Goal: Navigation & Orientation: Understand site structure

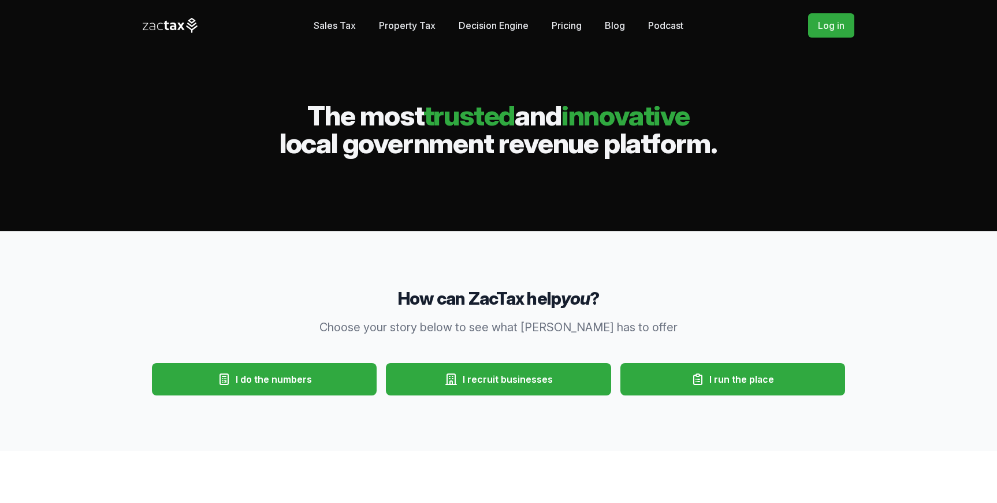
click at [568, 25] on link "Pricing" at bounding box center [567, 25] width 30 height 23
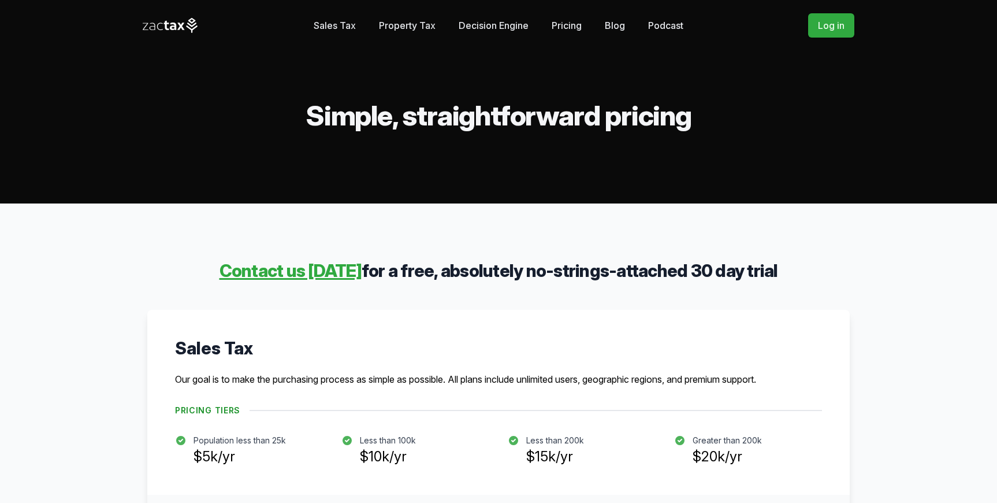
click at [621, 21] on link "Blog" at bounding box center [615, 25] width 20 height 23
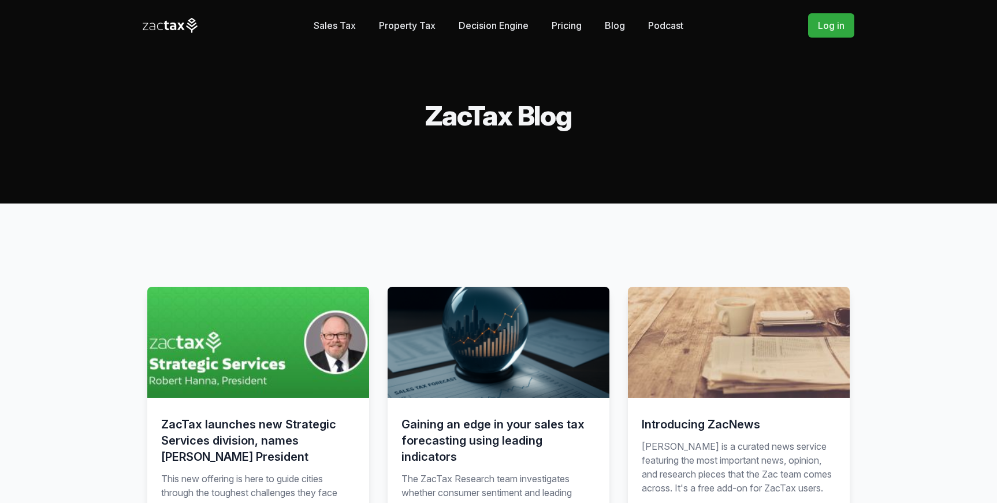
click at [658, 29] on link "Podcast" at bounding box center [665, 25] width 35 height 23
